Goal: Task Accomplishment & Management: Manage account settings

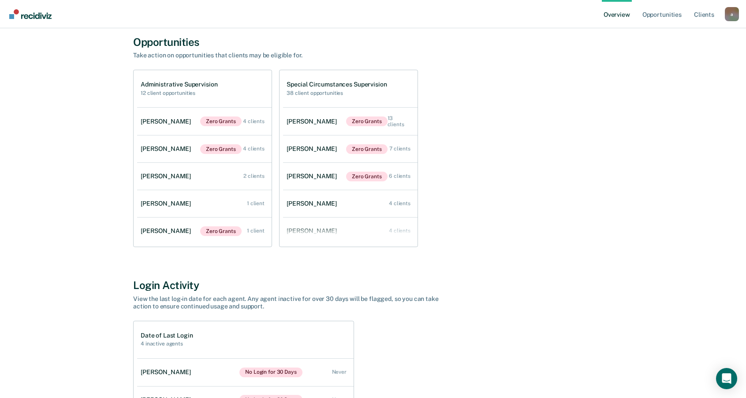
scroll to position [44, 0]
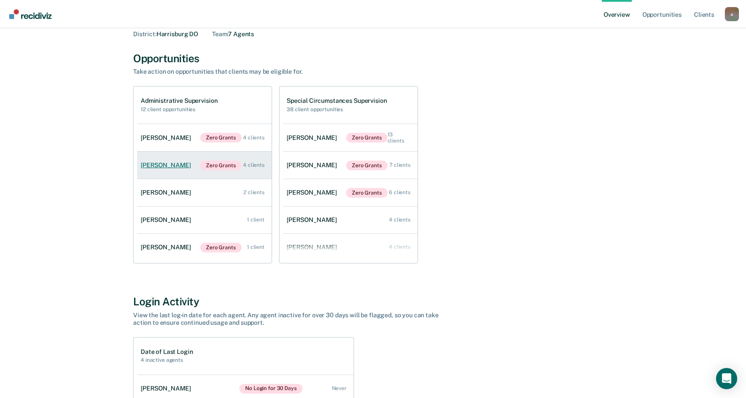
click at [254, 165] on div "4 clients" at bounding box center [254, 165] width 22 height 6
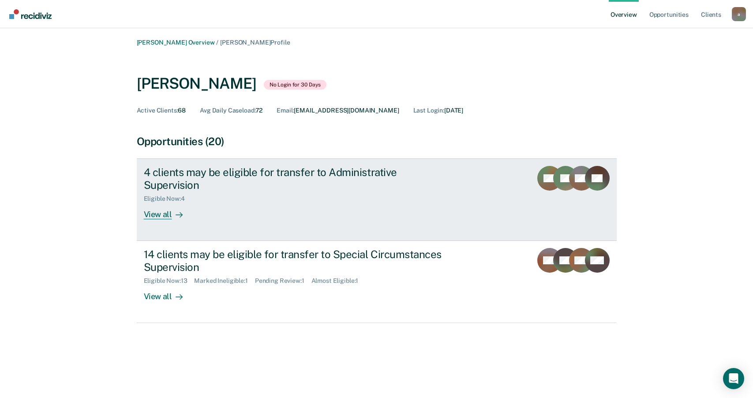
click at [177, 211] on icon at bounding box center [178, 214] width 7 height 7
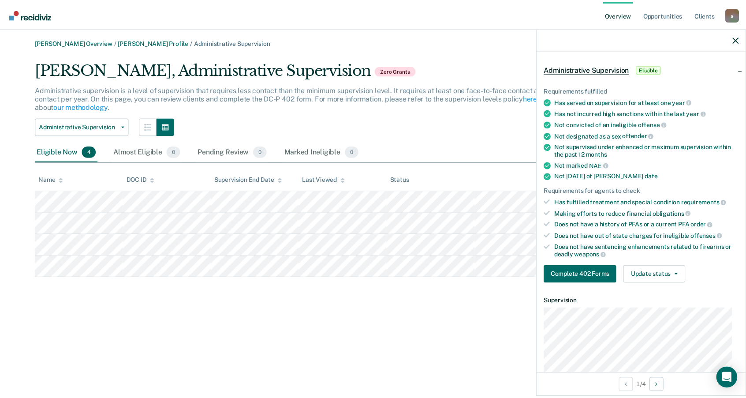
scroll to position [44, 0]
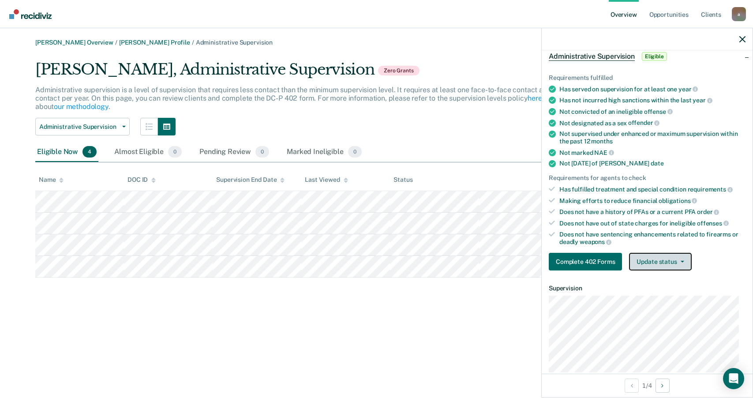
click at [650, 258] on button "Update status" at bounding box center [660, 262] width 62 height 18
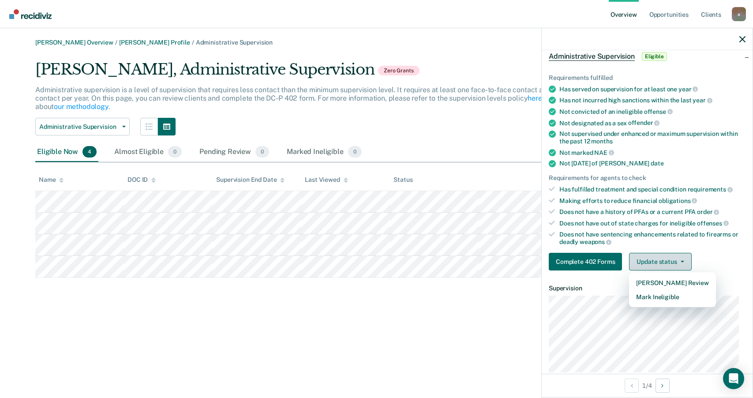
click at [650, 258] on button "Update status" at bounding box center [660, 262] width 62 height 18
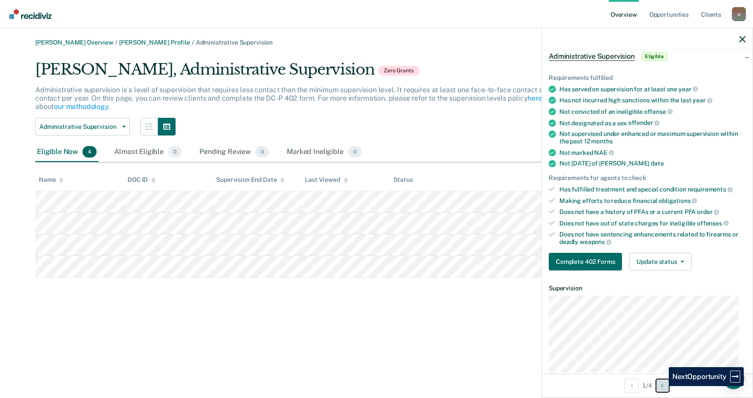
click at [662, 386] on button "Next Opportunity" at bounding box center [662, 385] width 14 height 14
click at [741, 39] on icon "button" at bounding box center [742, 39] width 6 height 6
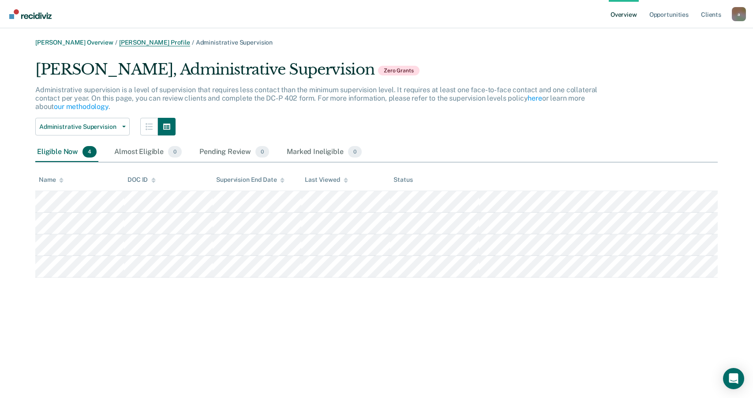
click at [149, 41] on link "[PERSON_NAME] Profile" at bounding box center [154, 42] width 71 height 7
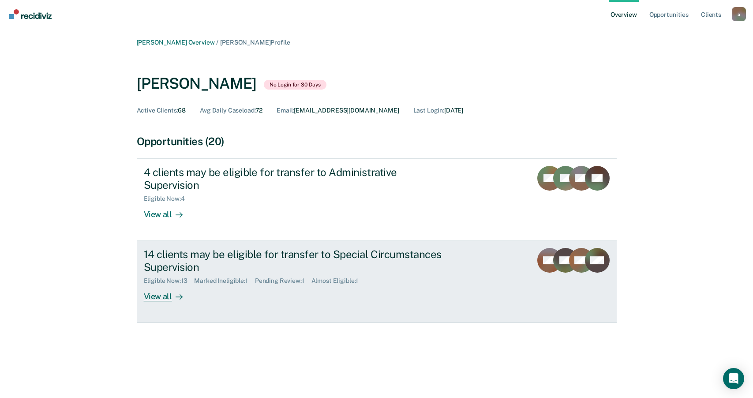
click at [173, 291] on div at bounding box center [177, 296] width 11 height 10
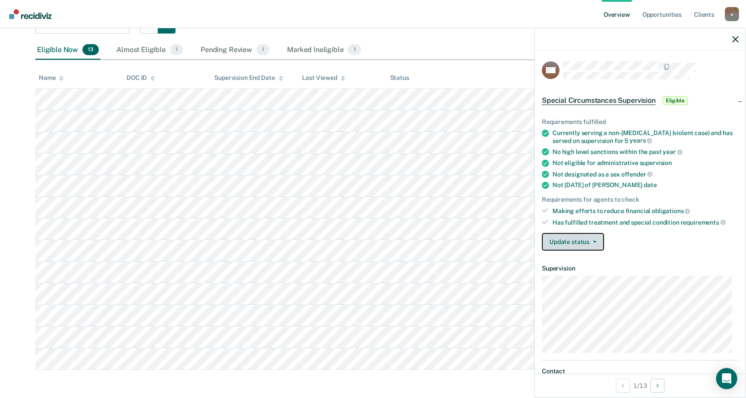
click at [594, 244] on button "Update status" at bounding box center [573, 242] width 62 height 18
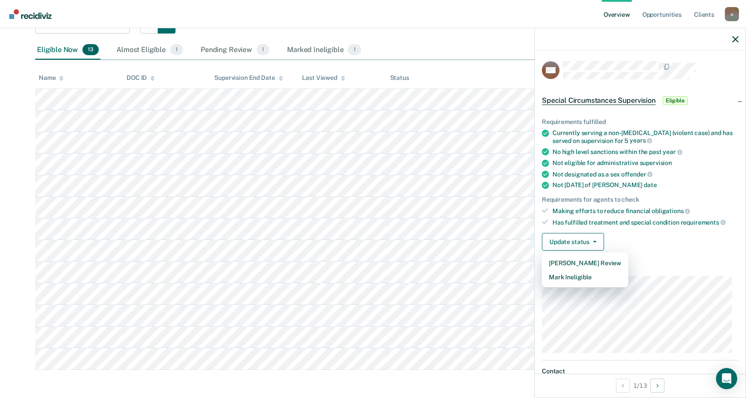
click at [630, 224] on div "Has fulfilled treatment and special condition requirements" at bounding box center [645, 222] width 186 height 8
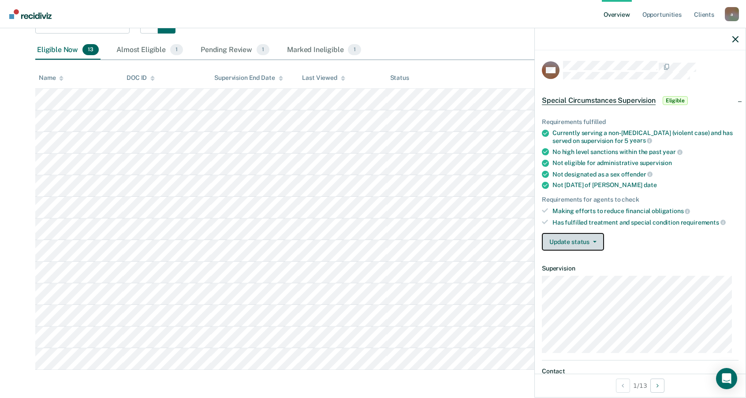
click at [595, 239] on button "Update status" at bounding box center [573, 242] width 62 height 18
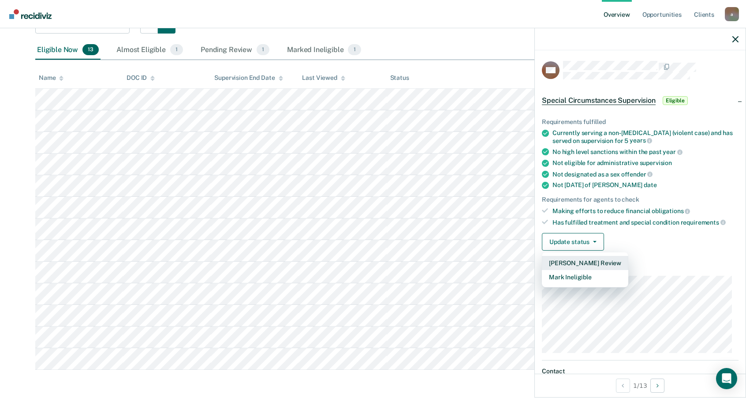
click at [585, 261] on button "[PERSON_NAME] Review" at bounding box center [585, 263] width 86 height 14
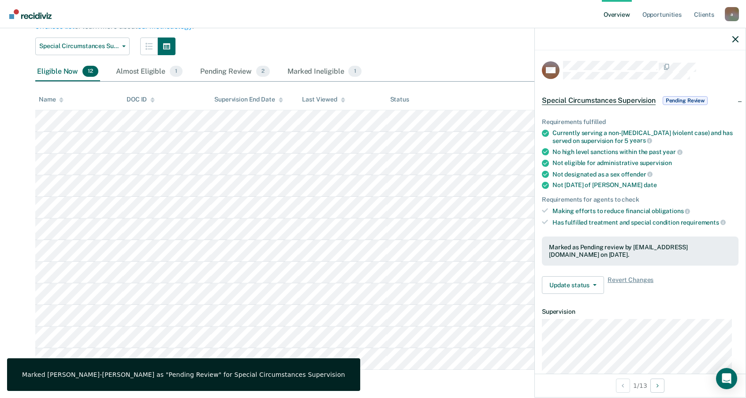
click at [680, 98] on span "Pending Review" at bounding box center [685, 100] width 45 height 9
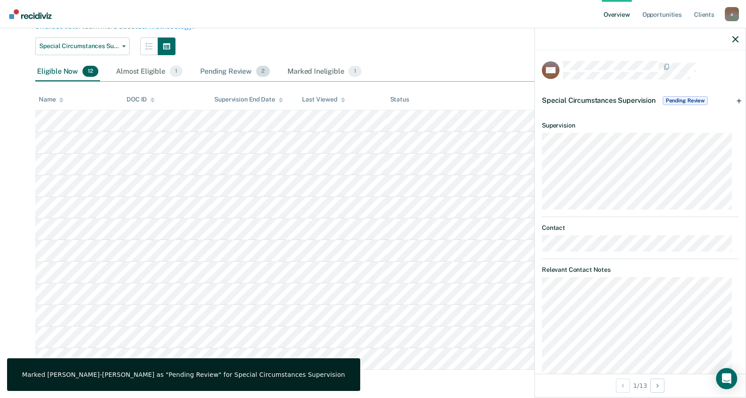
click at [215, 68] on div "Pending Review 2" at bounding box center [234, 71] width 73 height 19
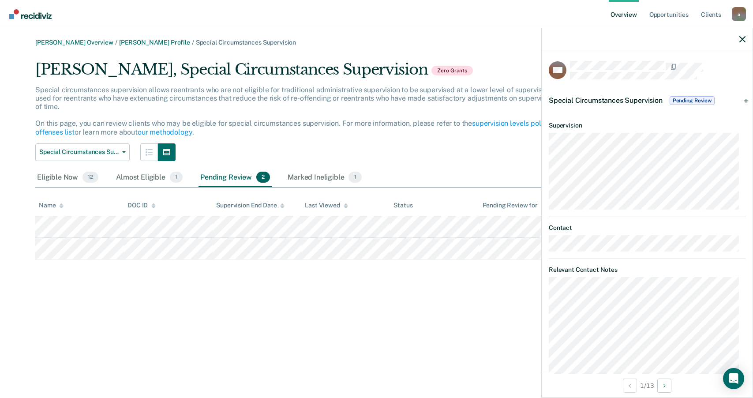
click at [159, 313] on div "[PERSON_NAME] Overview / [PERSON_NAME] Profile / Special Circumstances Supervis…" at bounding box center [376, 204] width 731 height 331
click at [123, 149] on button "Special Circumstances Supervision" at bounding box center [82, 152] width 94 height 18
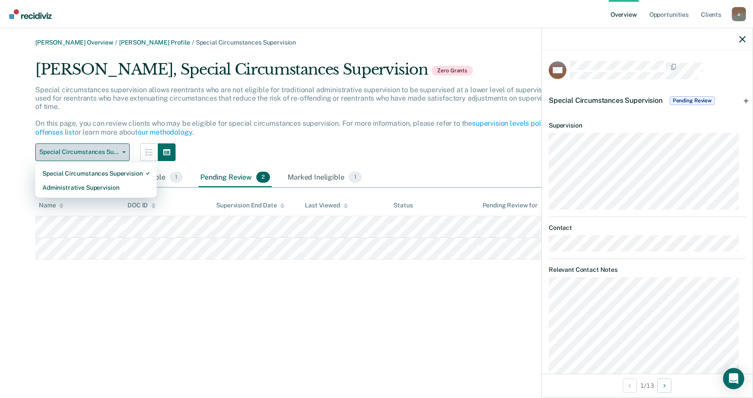
click at [123, 149] on button "Special Circumstances Supervision" at bounding box center [82, 152] width 94 height 18
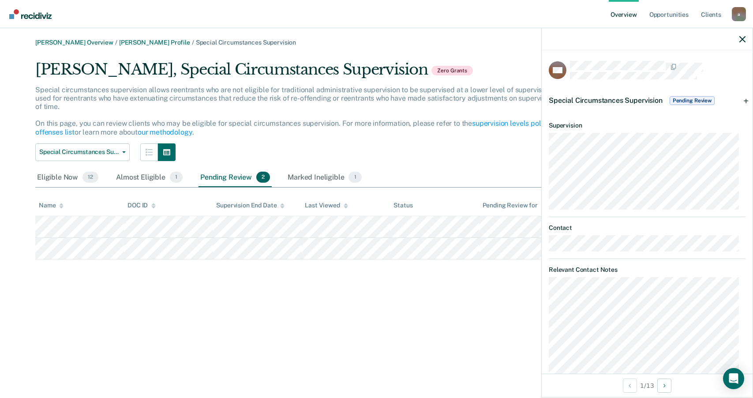
click at [739, 101] on div "Special Circumstances Supervision Pending Review" at bounding box center [646, 100] width 211 height 28
